Goal: Transaction & Acquisition: Purchase product/service

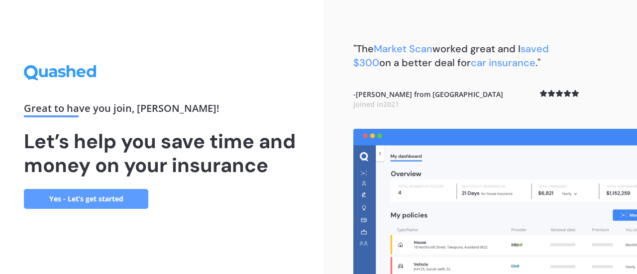
click at [97, 201] on link "Yes - Let’s get started" at bounding box center [86, 199] width 124 height 20
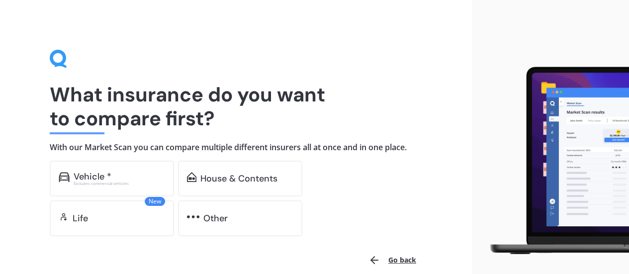
click at [113, 183] on div "Excludes commercial vehicles" at bounding box center [120, 184] width 92 height 4
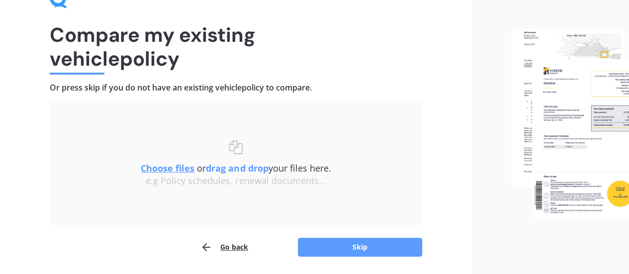
scroll to position [92, 0]
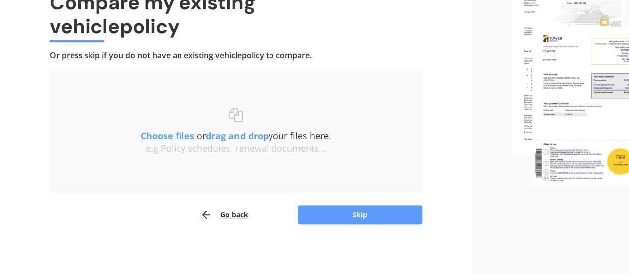
click at [177, 133] on u "Choose files" at bounding box center [168, 136] width 54 height 12
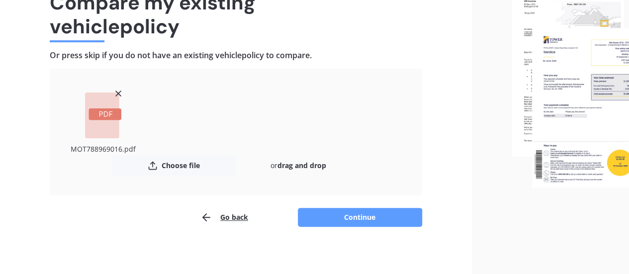
click at [367, 217] on button "Continue" at bounding box center [360, 217] width 124 height 19
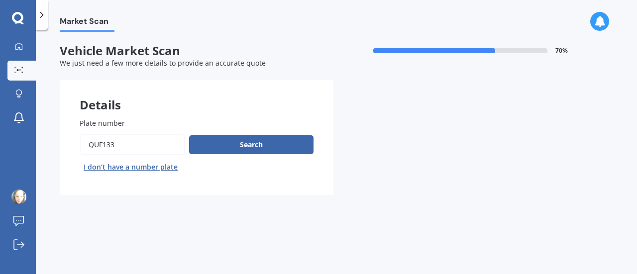
click at [214, 146] on button "Search" at bounding box center [251, 144] width 124 height 19
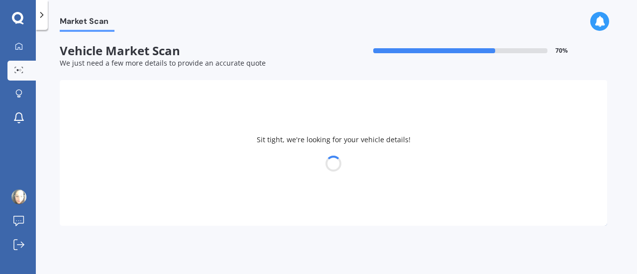
select select "SUZUKI"
select select "SWIFT"
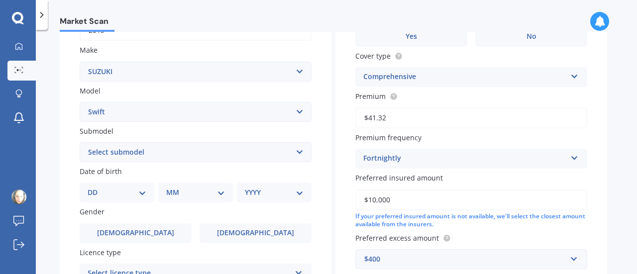
scroll to position [183, 0]
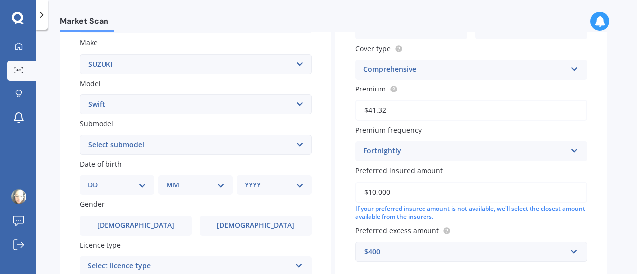
click at [139, 190] on select "DD 01 02 03 04 05 06 07 08 09 10 11 12 13 14 15 16 17 18 19 20 21 22 23 24 25 2…" at bounding box center [117, 185] width 59 height 11
select select "15"
click at [96, 181] on select "DD 01 02 03 04 05 06 07 08 09 10 11 12 13 14 15 16 17 18 19 20 21 22 23 24 25 2…" at bounding box center [117, 185] width 59 height 11
click at [196, 189] on select "MM 01 02 03 04 05 06 07 08 09 10 11 12" at bounding box center [197, 185] width 55 height 11
select select "03"
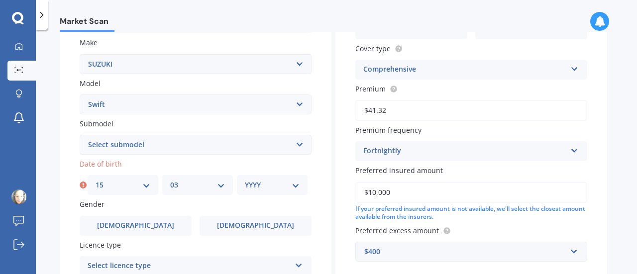
click at [170, 181] on select "MM 01 02 03 04 05 06 07 08 09 10 11 12" at bounding box center [197, 185] width 55 height 11
click at [261, 184] on select "YYYY 2025 2024 2023 2022 2021 2020 2019 2018 2017 2016 2015 2014 2013 2012 2011…" at bounding box center [272, 185] width 55 height 11
select select "1983"
click at [245, 181] on select "YYYY 2025 2024 2023 2022 2021 2020 2019 2018 2017 2016 2015 2014 2013 2012 2011…" at bounding box center [272, 185] width 55 height 11
click at [248, 228] on span "[DEMOGRAPHIC_DATA]" at bounding box center [255, 225] width 77 height 8
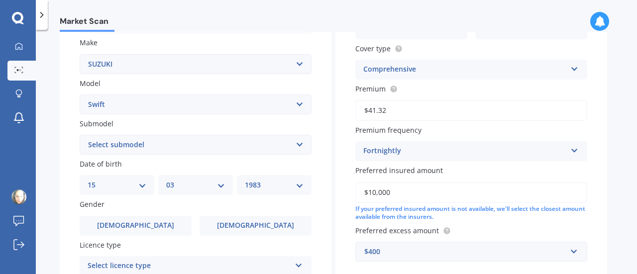
click at [0, 0] on input "[DEMOGRAPHIC_DATA]" at bounding box center [0, 0] width 0 height 0
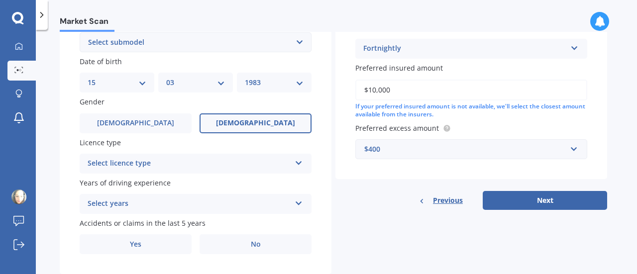
scroll to position [286, 0]
click at [257, 161] on div "Select licence type" at bounding box center [189, 163] width 203 height 12
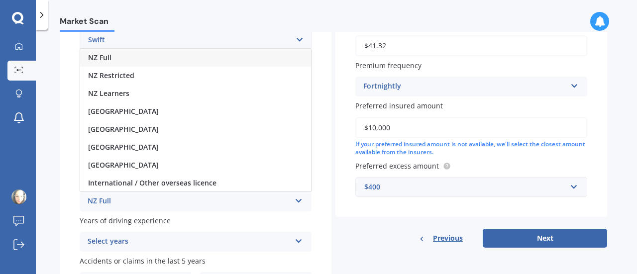
scroll to position [243, 0]
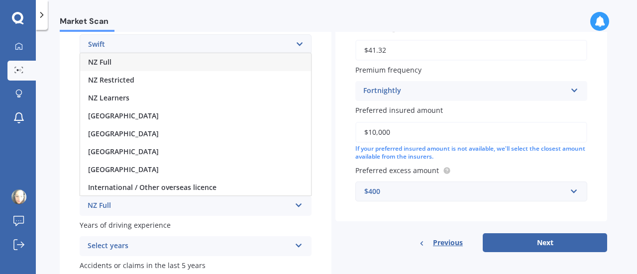
click at [207, 63] on div "NZ Full" at bounding box center [195, 62] width 231 height 18
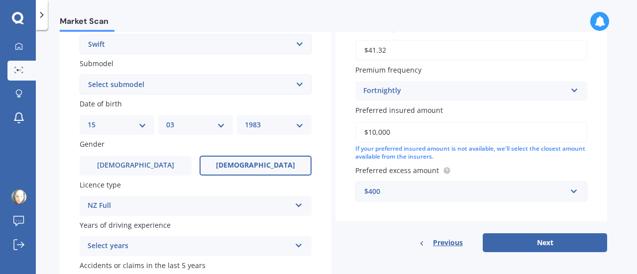
scroll to position [313, 0]
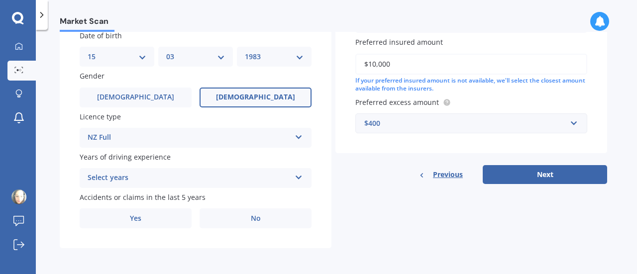
click at [302, 185] on div "Select years 5 or more years 4 years 3 years 2 years 1 year" at bounding box center [196, 178] width 232 height 20
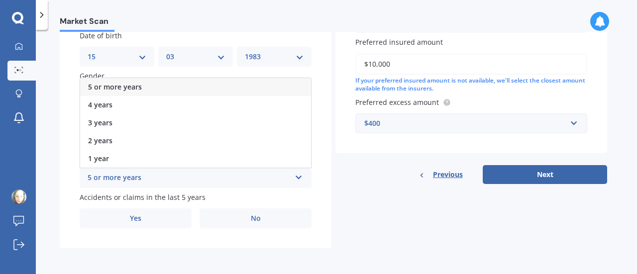
click at [210, 86] on div "5 or more years" at bounding box center [195, 87] width 231 height 18
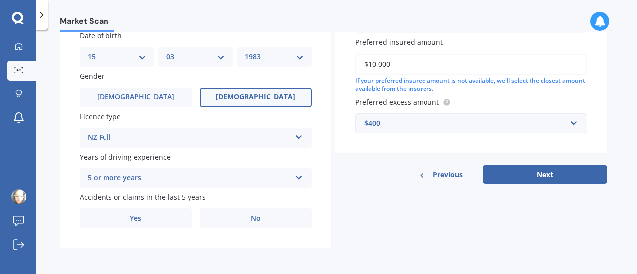
click at [230, 221] on label "No" at bounding box center [255, 218] width 112 height 20
click at [0, 0] on input "No" at bounding box center [0, 0] width 0 height 0
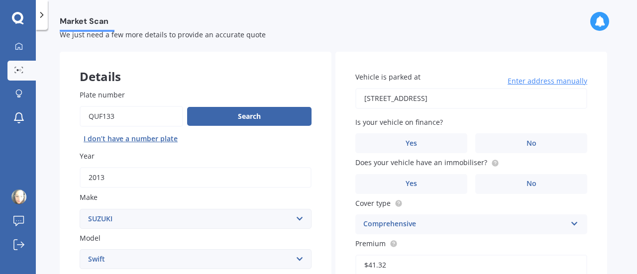
scroll to position [0, 0]
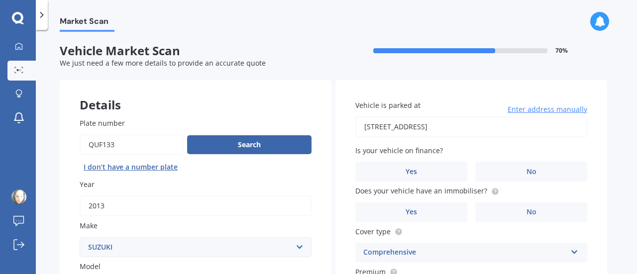
click at [507, 127] on input "[STREET_ADDRESS]" at bounding box center [471, 126] width 232 height 21
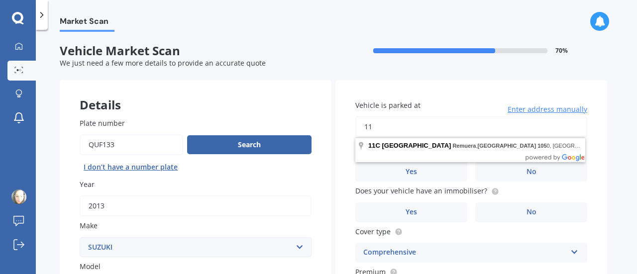
type input "1"
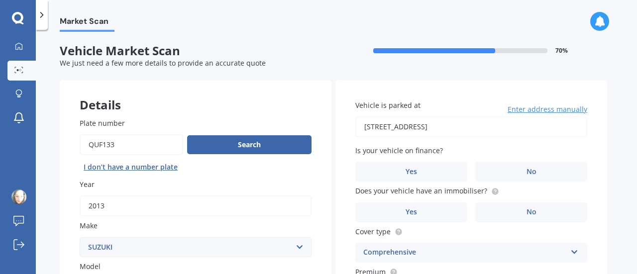
type input "[STREET_ADDRESS]"
click at [439, 171] on label "Yes" at bounding box center [411, 172] width 112 height 20
click at [0, 0] on input "Yes" at bounding box center [0, 0] width 0 height 0
click at [439, 214] on label "Yes" at bounding box center [411, 212] width 112 height 20
click at [0, 0] on input "Yes" at bounding box center [0, 0] width 0 height 0
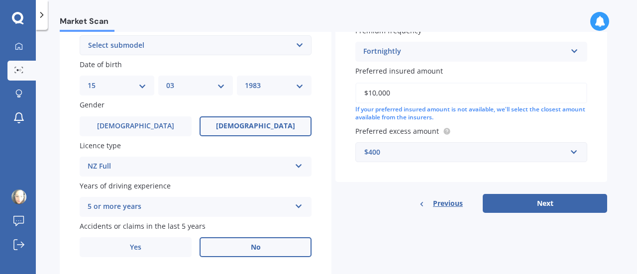
scroll to position [297, 0]
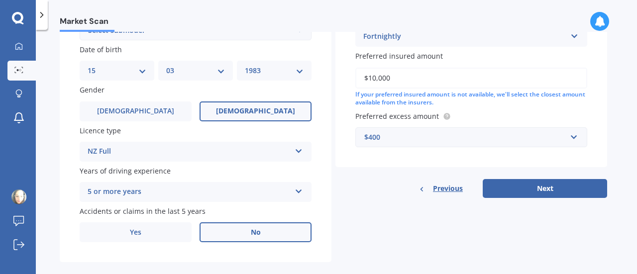
click at [542, 183] on button "Next" at bounding box center [544, 188] width 124 height 19
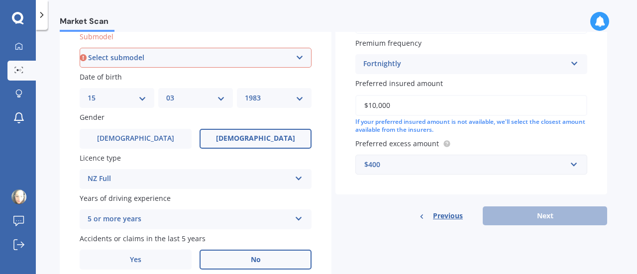
click at [250, 59] on select "Select submodel (All other) Cino Diesel Turbo GA GL GLX GO GP GS GTI LTD RS Hyb…" at bounding box center [196, 58] width 232 height 20
select select "RS NON TURBO"
click at [80, 48] on select "Select submodel (All other) Cino Diesel Turbo GA GL GLX GO GP GS GTI LTD RS Hyb…" at bounding box center [196, 58] width 232 height 20
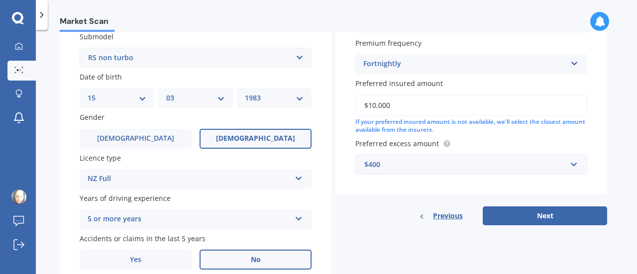
click at [508, 218] on button "Next" at bounding box center [544, 215] width 124 height 19
select select "15"
select select "03"
select select "1983"
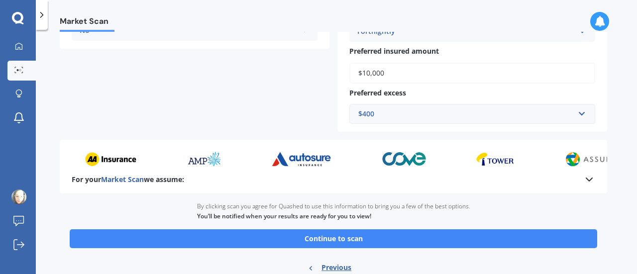
scroll to position [322, 0]
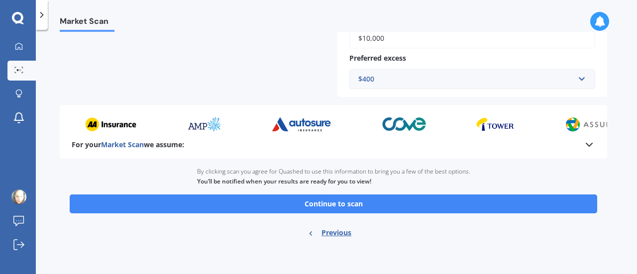
click at [344, 207] on button "Continue to scan" at bounding box center [333, 203] width 527 height 19
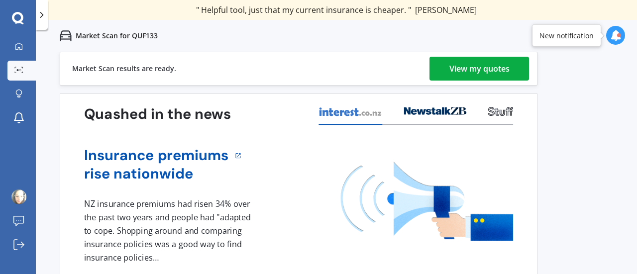
click at [459, 74] on div "View my quotes" at bounding box center [479, 69] width 60 height 24
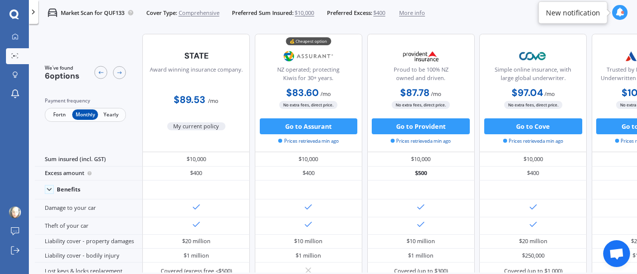
click at [323, 128] on button "Go to Assurant" at bounding box center [309, 126] width 98 height 16
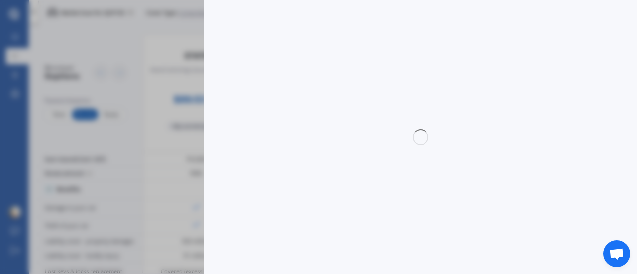
select select "Monthly"
select select "full"
select select "0"
select select "[GEOGRAPHIC_DATA]"
select select "SUZUKI"
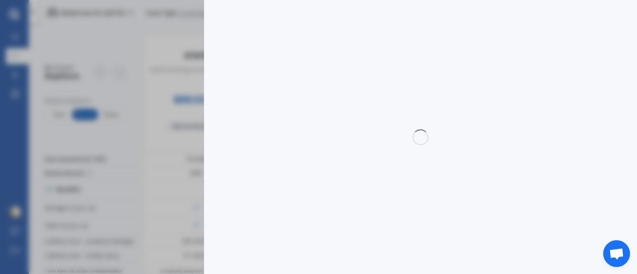
select select "SWIFT"
select select "RS NON TURBO"
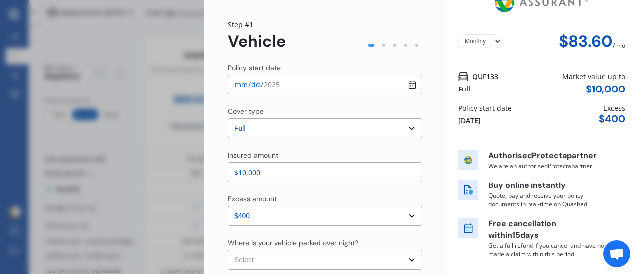
scroll to position [19, 0]
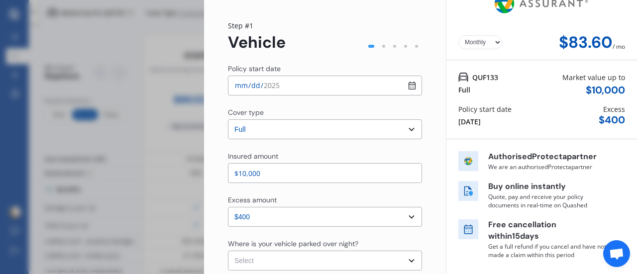
click at [241, 86] on input "[DATE]" at bounding box center [325, 86] width 194 height 20
type input "[DATE]"
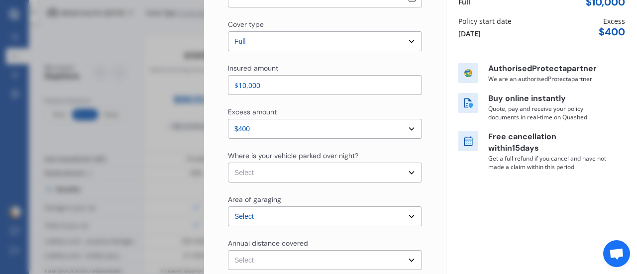
scroll to position [108, 0]
click at [313, 176] on select "Select In a garage On own property On street or road" at bounding box center [325, 172] width 194 height 20
select select "On street or road"
click at [228, 162] on select "Select In a garage On own property On street or road" at bounding box center [325, 172] width 194 height 20
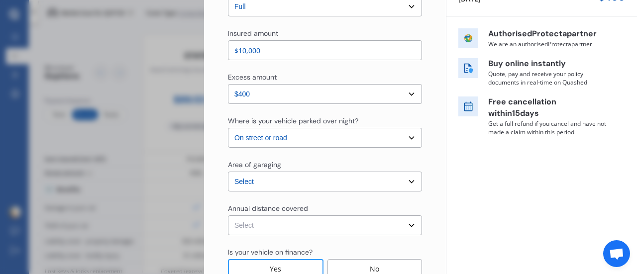
scroll to position [167, 0]
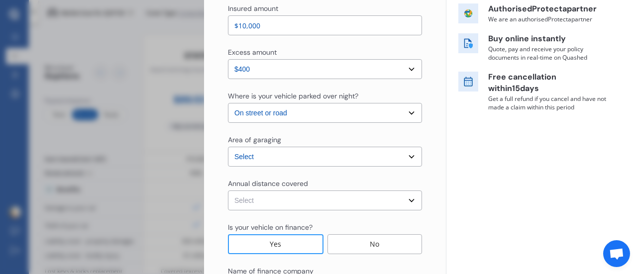
click at [312, 159] on select "Select [GEOGRAPHIC_DATA] [GEOGRAPHIC_DATA] [GEOGRAPHIC_DATA] / [PERSON_NAME] / …" at bounding box center [325, 157] width 194 height 20
click at [228, 147] on select "Select [GEOGRAPHIC_DATA] [GEOGRAPHIC_DATA] [GEOGRAPHIC_DATA] / [PERSON_NAME] / …" at bounding box center [325, 157] width 194 height 20
click at [270, 205] on select "Select Low (less than 15,000km per year) Average (15,000-30,000km per year) Hig…" at bounding box center [325, 201] width 194 height 20
select select "20000"
click at [228, 191] on select "Select Low (less than 15,000km per year) Average (15,000-30,000km per year) Hig…" at bounding box center [325, 201] width 194 height 20
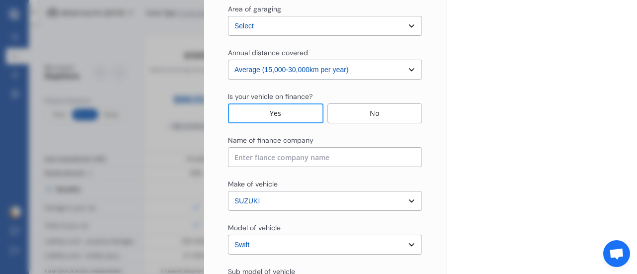
scroll to position [299, 0]
click at [285, 162] on input at bounding box center [325, 156] width 194 height 20
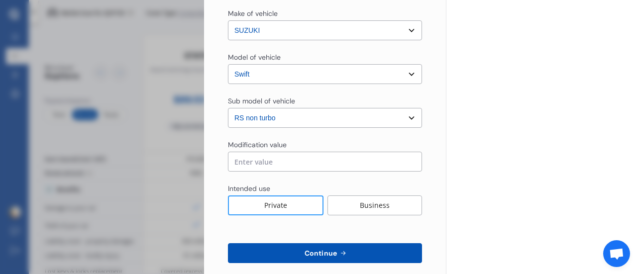
scroll to position [481, 0]
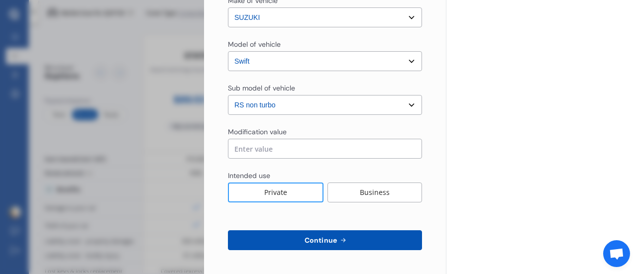
type input "Finance Now"
click at [313, 241] on span "Continue" at bounding box center [320, 240] width 36 height 8
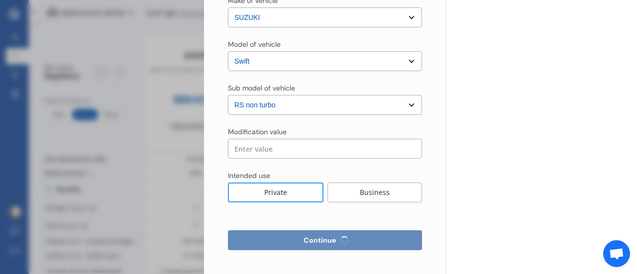
select select "Miss"
select select "15"
select select "03"
select select "1983"
select select "full"
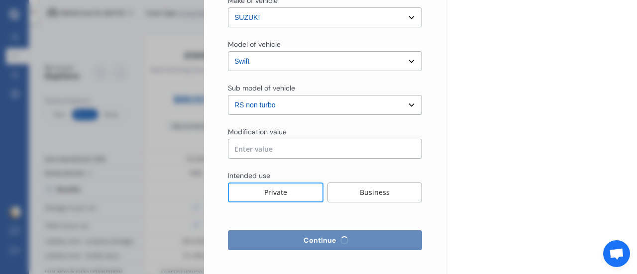
select select "more than 4 years"
select select "[GEOGRAPHIC_DATA]"
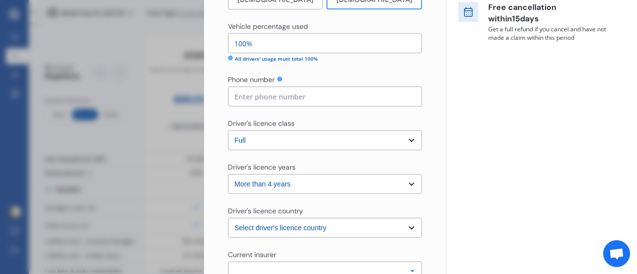
scroll to position [241, 0]
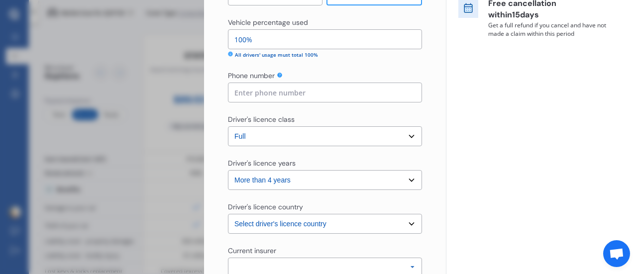
click at [372, 182] on select "Select driver's licence years Less than 1 year 1-2 years 2-4 years More than 4 …" at bounding box center [325, 180] width 194 height 20
click at [228, 170] on select "Select driver's licence years Less than 1 year 1-2 years 2-4 years More than 4 …" at bounding box center [325, 180] width 194 height 20
click at [425, 222] on div "Yearly Monthly $88.46 / mo Step # 2 Drivers Title Select Mr Mrs Miss Ms Dr Firs…" at bounding box center [325, 115] width 242 height 656
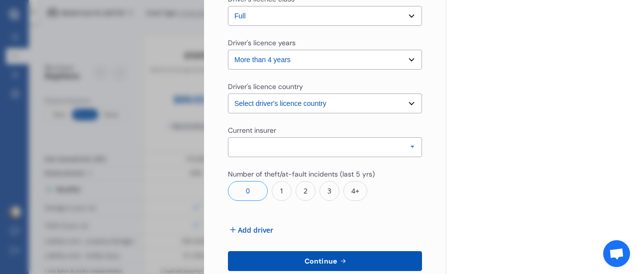
scroll to position [362, 0]
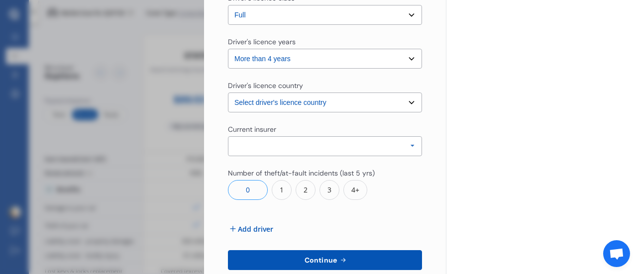
click at [405, 148] on icon at bounding box center [412, 146] width 15 height 18
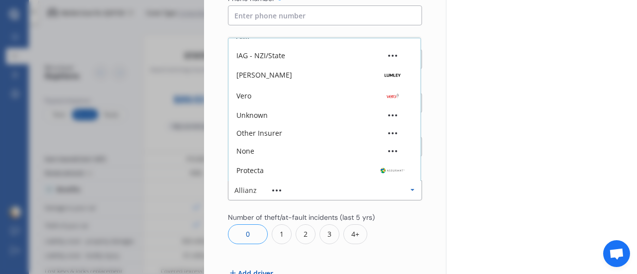
scroll to position [66, 0]
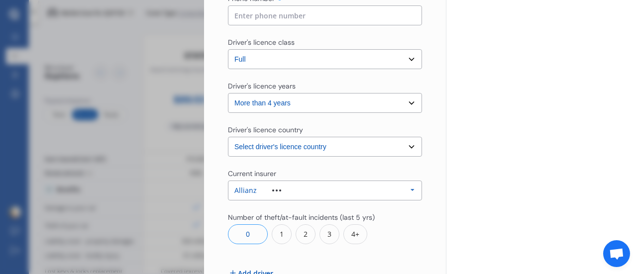
click at [429, 197] on div "Yearly Monthly $88.46 / mo Step # 2 Drivers Title Select Mr Mrs Miss Ms Dr Firs…" at bounding box center [325, 38] width 242 height 656
click at [276, 192] on div "Allianz" at bounding box center [265, 190] width 62 height 7
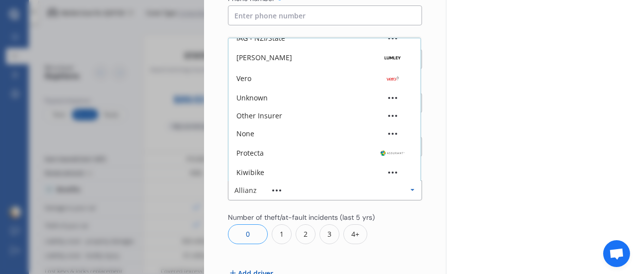
scroll to position [0, 0]
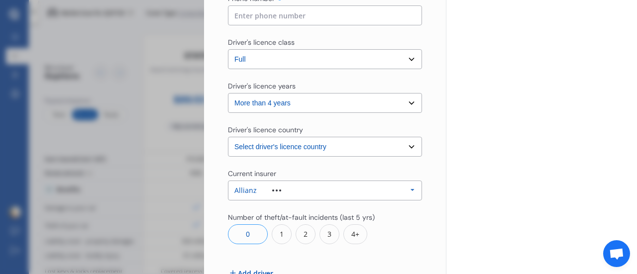
click at [422, 215] on div "Yearly Monthly $88.46 / mo Step # 2 Drivers Title Select Mr Mrs Miss Ms Dr Firs…" at bounding box center [325, 38] width 242 height 656
click at [313, 190] on div "Allianz Allianz AAI AMI IAG - NZI/State [PERSON_NAME] Vero Unknown Other Insure…" at bounding box center [325, 191] width 194 height 20
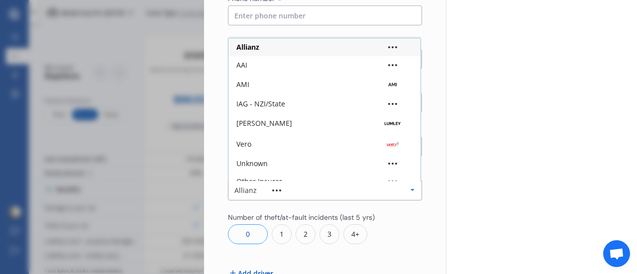
click at [277, 103] on div "IAG - NZI/State" at bounding box center [260, 103] width 49 height 7
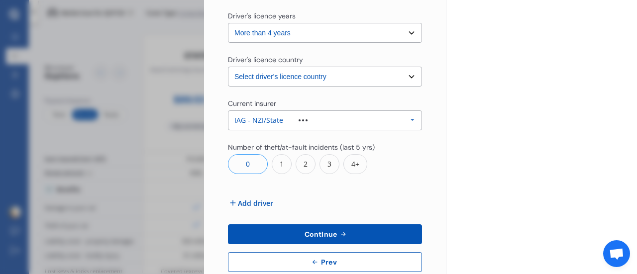
scroll to position [410, 0]
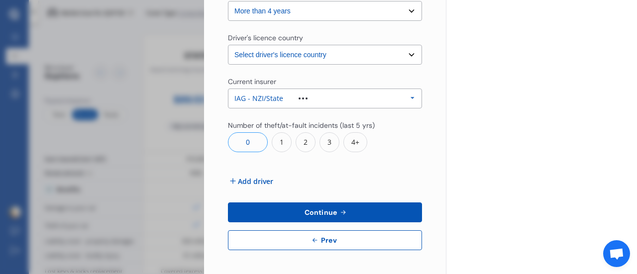
click at [239, 180] on span "Add driver" at bounding box center [255, 181] width 35 height 10
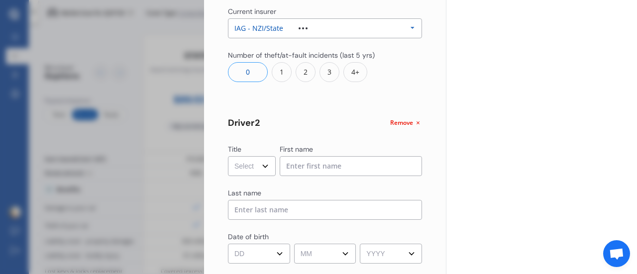
scroll to position [481, 0]
click at [263, 164] on select "Select Mr Mrs Miss Ms Dr" at bounding box center [252, 165] width 48 height 20
select select "Mr"
click at [228, 155] on select "Select Mr Mrs Miss Ms Dr" at bounding box center [252, 165] width 48 height 20
click at [310, 162] on input at bounding box center [351, 165] width 143 height 20
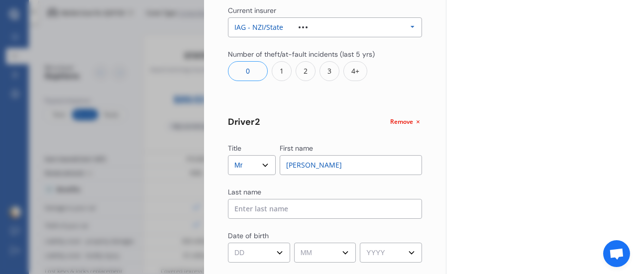
type input "[PERSON_NAME]"
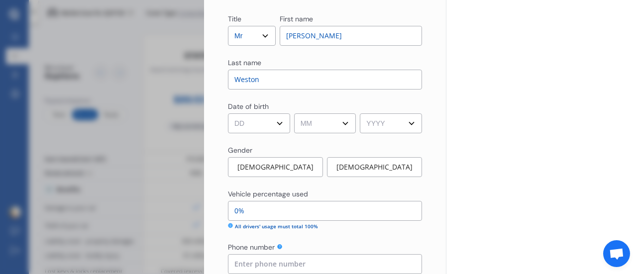
scroll to position [610, 0]
type input "Weston"
click at [258, 125] on select "DD 01 02 03 04 05 06 07 08 09 10 11 12 13 14 15 16 17 18 19 20 21 22 23 24 25 2…" at bounding box center [259, 124] width 62 height 20
select select "25"
click at [228, 114] on select "DD 01 02 03 04 05 06 07 08 09 10 11 12 13 14 15 16 17 18 19 20 21 22 23 24 25 2…" at bounding box center [259, 124] width 62 height 20
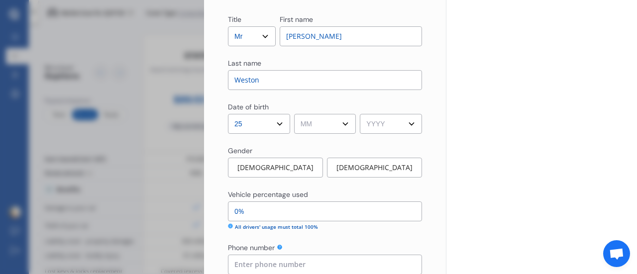
click at [337, 133] on select "MM 01 02 03 04 05 06 07 08 09 10 11 12" at bounding box center [325, 124] width 62 height 20
select select "08"
click at [294, 114] on select "MM 01 02 03 04 05 06 07 08 09 10 11 12" at bounding box center [325, 124] width 62 height 20
click at [389, 121] on select "YYYY 2009 2008 2007 2006 2005 2004 2003 2002 2001 2000 1999 1998 1997 1996 1995…" at bounding box center [391, 124] width 62 height 20
select select "2007"
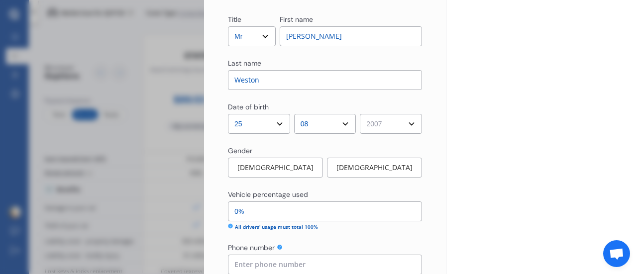
click at [360, 114] on select "YYYY 2009 2008 2007 2006 2005 2004 2003 2002 2001 2000 1999 1998 1997 1996 1995…" at bounding box center [391, 124] width 62 height 20
click at [273, 171] on div "[DEMOGRAPHIC_DATA]" at bounding box center [275, 168] width 95 height 20
click at [279, 167] on div "[DEMOGRAPHIC_DATA]" at bounding box center [276, 168] width 96 height 20
click at [253, 218] on input "0%" at bounding box center [325, 211] width 194 height 20
type input "99%"
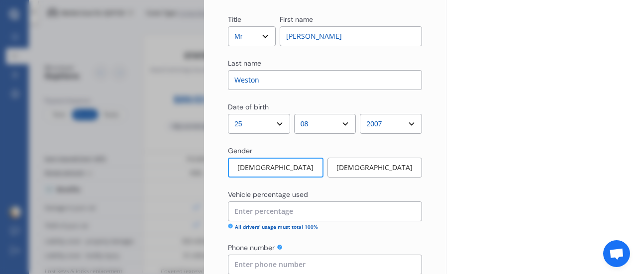
type input "1%"
type input "90%"
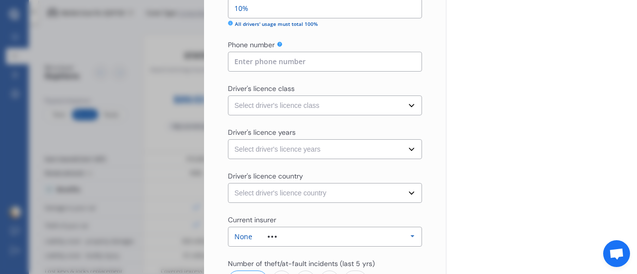
scroll to position [812, 0]
type input "10%"
click at [405, 106] on select "Select driver's licence class None Learner Restricted Full" at bounding box center [325, 106] width 194 height 20
select select "learner"
click at [228, 96] on select "Select driver's licence class None Learner Restricted Full" at bounding box center [325, 106] width 194 height 20
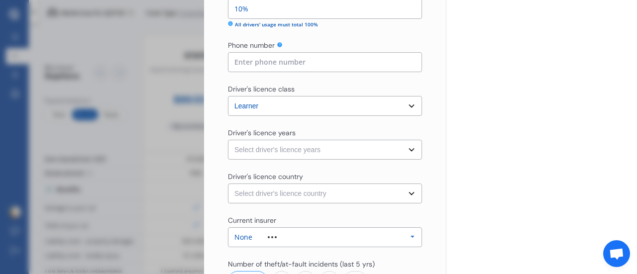
click at [406, 155] on select "Select driver's licence years Less than 1 year 1-2 years 2-4 years More than 4 …" at bounding box center [325, 150] width 194 height 20
select select "less than 1 year"
click at [228, 140] on select "Select driver's licence years Less than 1 year 1-2 years 2-4 years More than 4 …" at bounding box center [325, 150] width 194 height 20
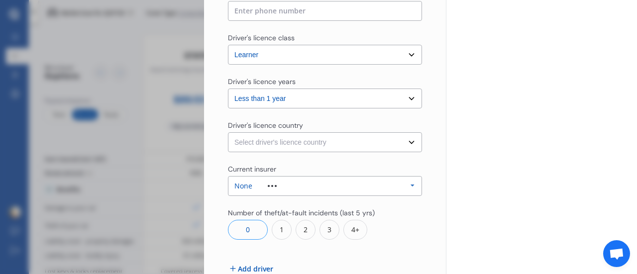
click at [410, 143] on select "Select driver's licence country [GEOGRAPHIC_DATA] [GEOGRAPHIC_DATA] [GEOGRAPHIC…" at bounding box center [325, 142] width 194 height 20
select select "[GEOGRAPHIC_DATA]"
click at [228, 132] on select "Select driver's licence country [GEOGRAPHIC_DATA] [GEOGRAPHIC_DATA] [GEOGRAPHIC…" at bounding box center [325, 142] width 194 height 20
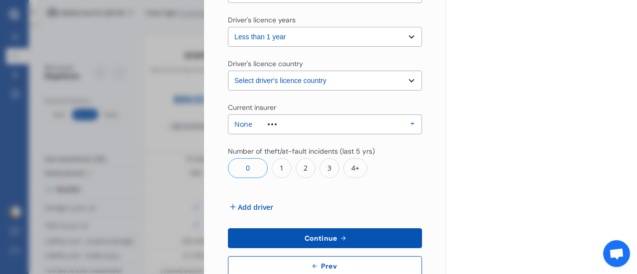
scroll to position [951, 0]
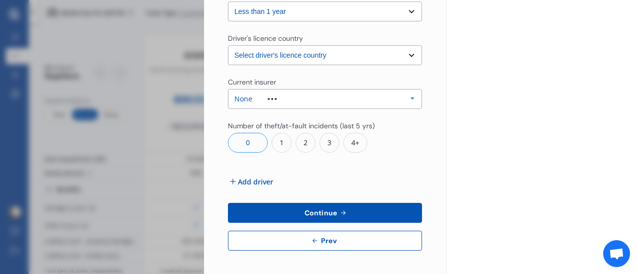
click at [304, 212] on span "Continue" at bounding box center [320, 213] width 36 height 8
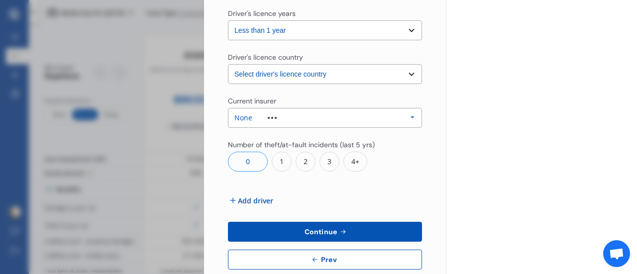
scroll to position [311, 0]
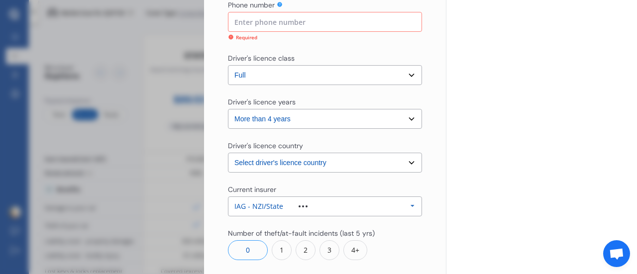
click at [276, 21] on input at bounding box center [325, 22] width 194 height 20
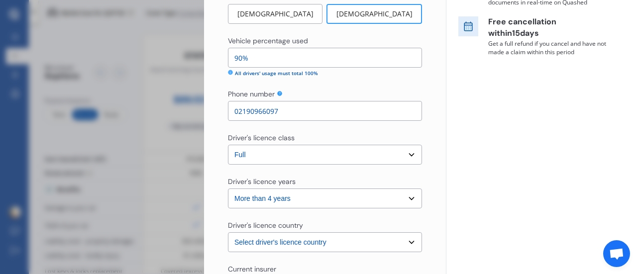
scroll to position [222, 0]
type input "02109069853"
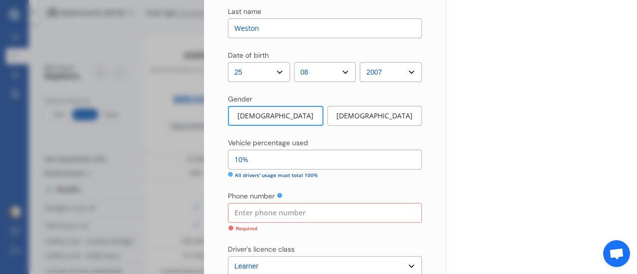
scroll to position [666, 0]
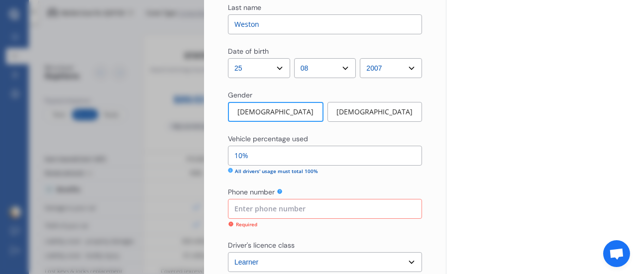
click at [281, 209] on input at bounding box center [325, 209] width 194 height 20
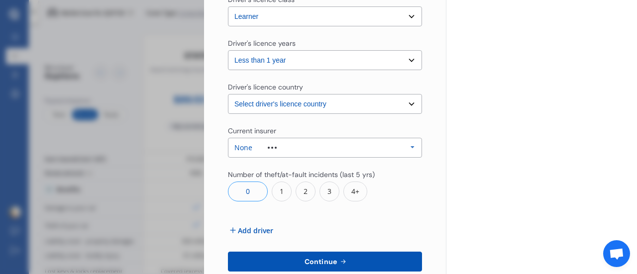
scroll to position [951, 0]
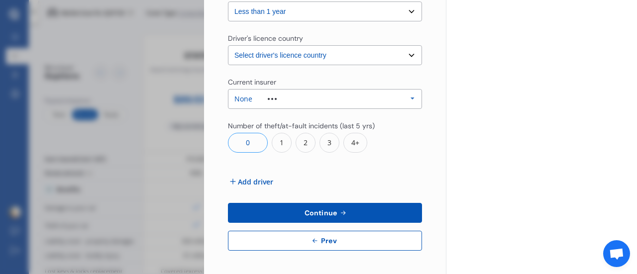
type input "02109066097"
click at [331, 215] on span "Continue" at bounding box center [320, 213] width 36 height 8
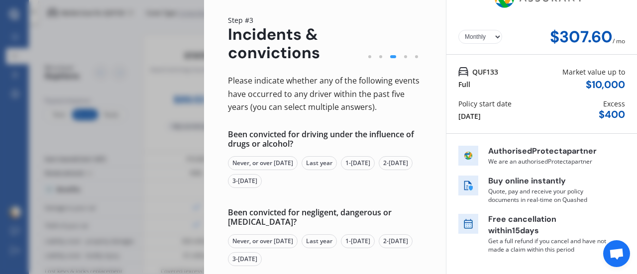
scroll to position [25, 0]
click at [260, 162] on div "Never, or over [DATE]" at bounding box center [263, 163] width 70 height 14
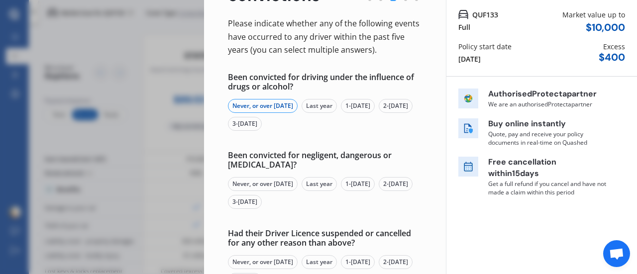
scroll to position [83, 0]
click at [257, 186] on div "Never, or over [DATE]" at bounding box center [263, 184] width 70 height 14
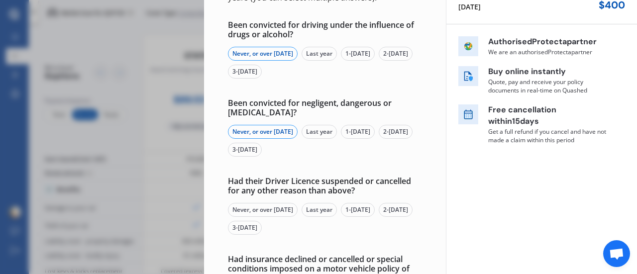
click at [267, 209] on div "Never, or over [DATE]" at bounding box center [263, 210] width 70 height 14
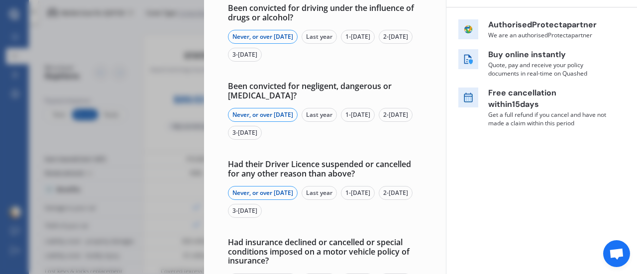
scroll to position [148, 0]
